Goal: Task Accomplishment & Management: Manage account settings

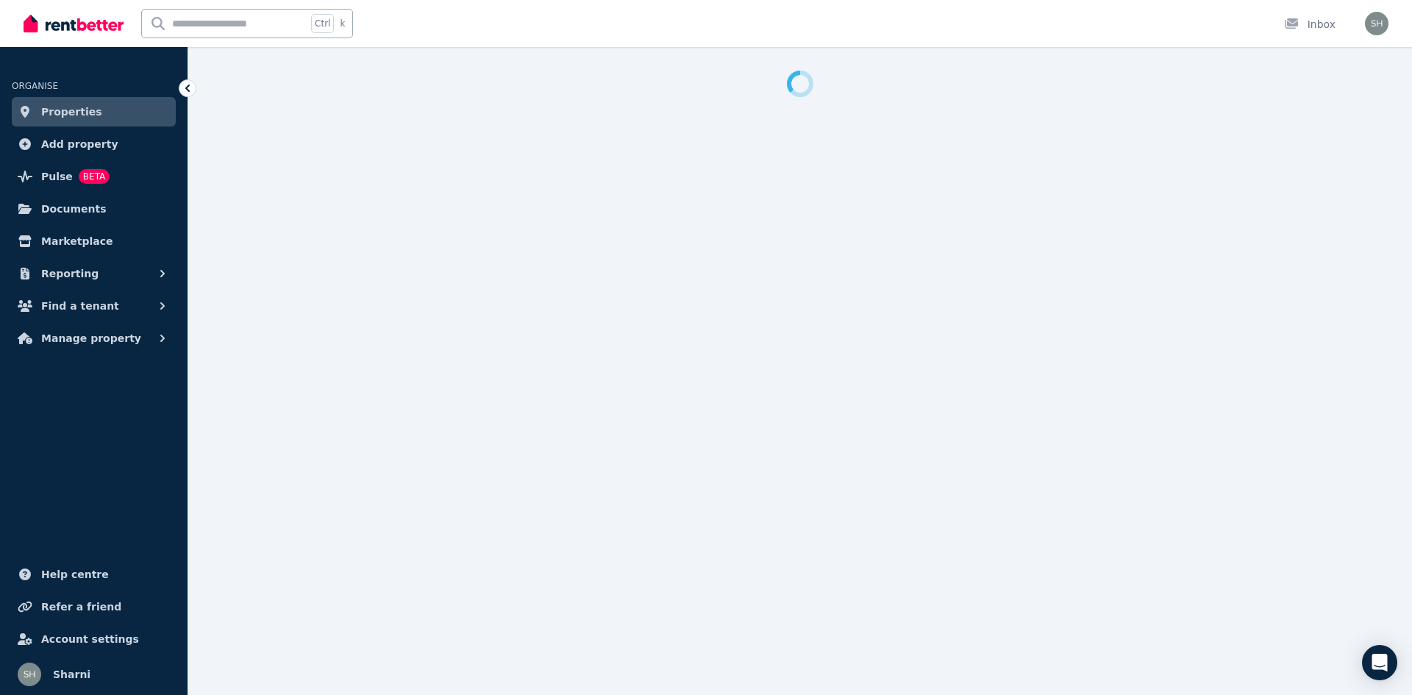
select select "***"
select select "**********"
